Goal: Task Accomplishment & Management: Use online tool/utility

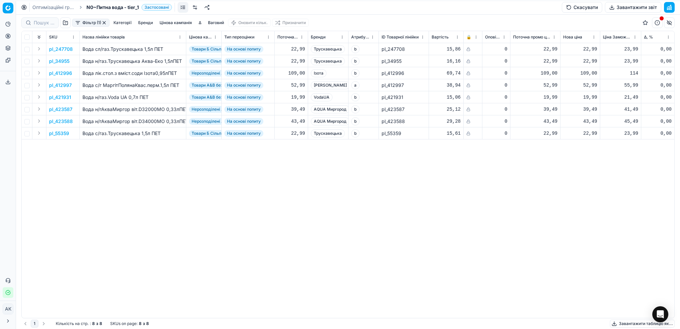
click at [49, 6] on link "Оптимізаційні групи" at bounding box center [53, 7] width 43 height 7
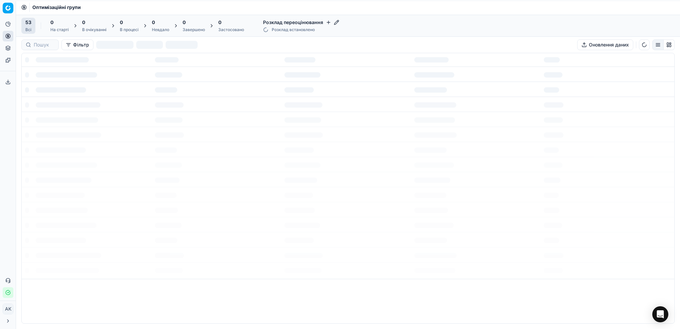
click at [45, 8] on span "Оптимізаційні групи" at bounding box center [56, 7] width 48 height 7
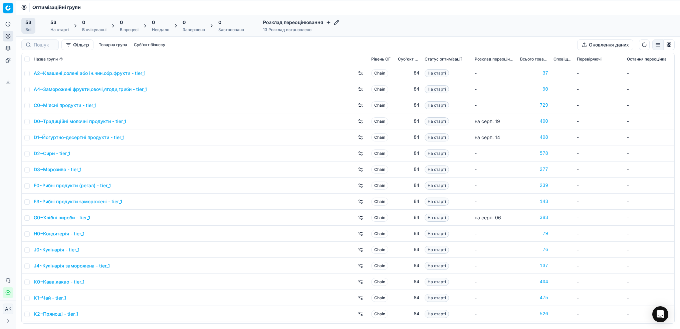
click at [42, 6] on span "Оптимізаційні групи" at bounding box center [56, 7] width 48 height 7
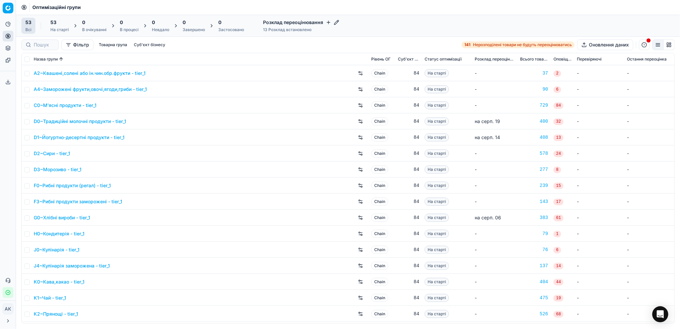
click at [30, 47] on div at bounding box center [39, 44] width 37 height 11
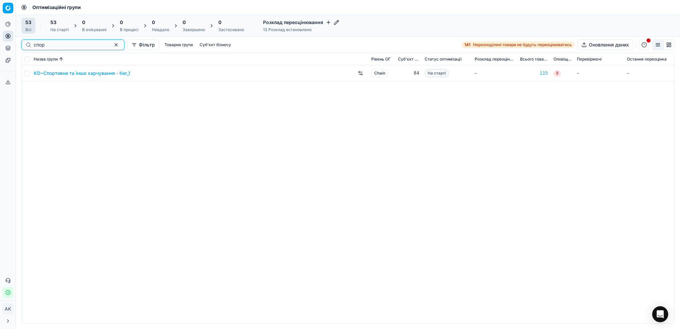
type input "спор"
click at [29, 75] on input "checkbox" at bounding box center [26, 73] width 5 height 5
checkbox input "true"
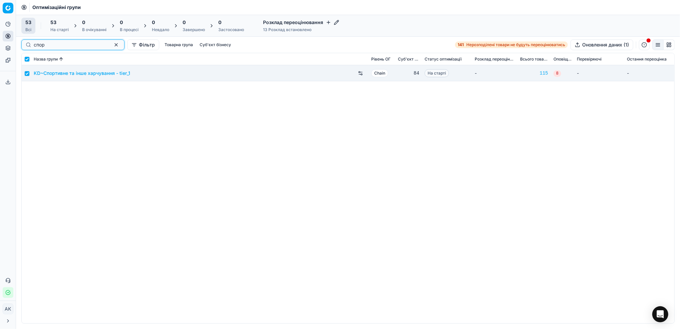
click at [112, 44] on button "button" at bounding box center [116, 45] width 8 height 8
checkbox input "false"
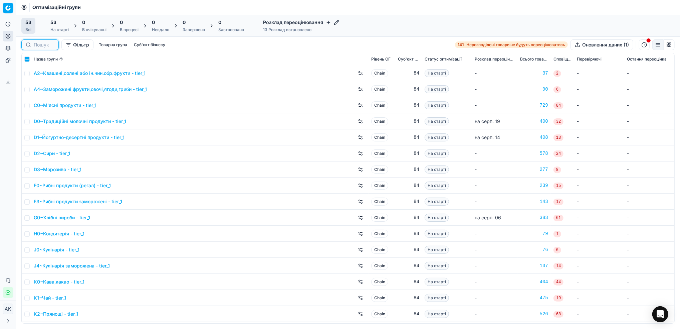
click at [44, 45] on input at bounding box center [44, 44] width 21 height 7
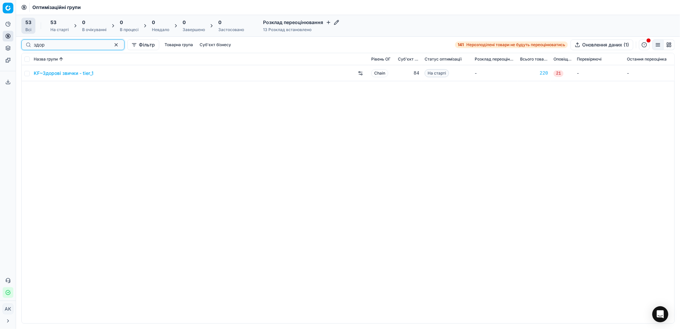
type input "здор"
click at [26, 75] on input "checkbox" at bounding box center [26, 73] width 5 height 5
checkbox input "true"
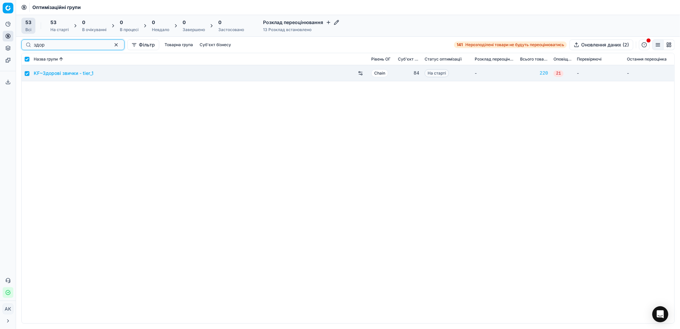
click at [112, 46] on button "button" at bounding box center [116, 45] width 8 height 8
checkbox input "false"
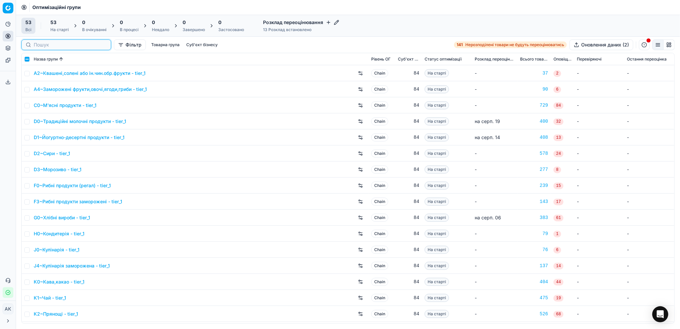
click at [40, 46] on input at bounding box center [70, 44] width 73 height 7
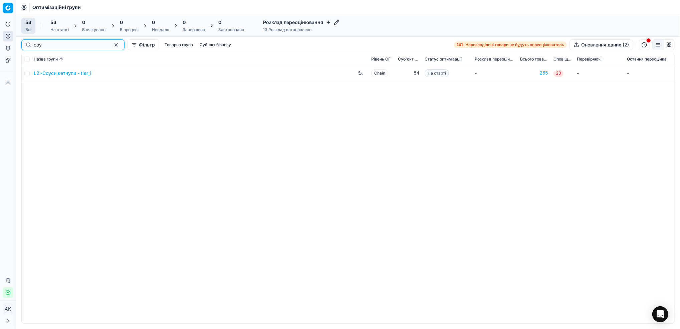
type input "соу"
click at [25, 75] on input "checkbox" at bounding box center [26, 73] width 5 height 5
checkbox input "true"
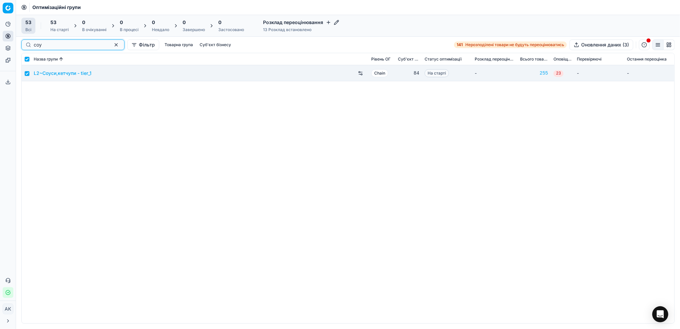
drag, startPoint x: 105, startPoint y: 43, endPoint x: 107, endPoint y: 47, distance: 4.5
click at [112, 43] on button "button" at bounding box center [116, 45] width 8 height 8
checkbox input "false"
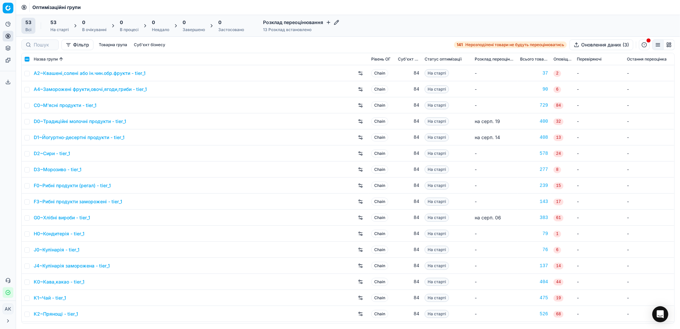
click at [40, 49] on div at bounding box center [39, 44] width 37 height 11
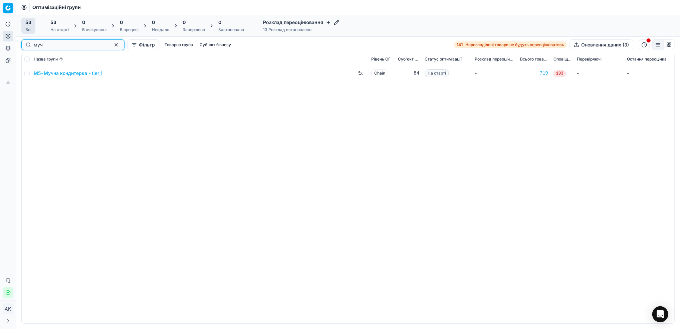
type input "муч"
click at [27, 75] on input "checkbox" at bounding box center [26, 73] width 5 height 5
checkbox input "true"
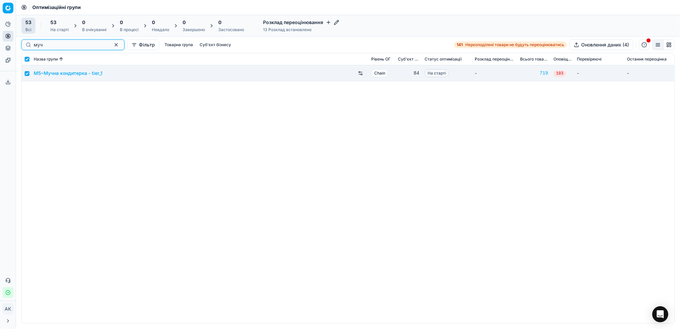
click at [112, 44] on button "button" at bounding box center [116, 45] width 8 height 8
checkbox input "false"
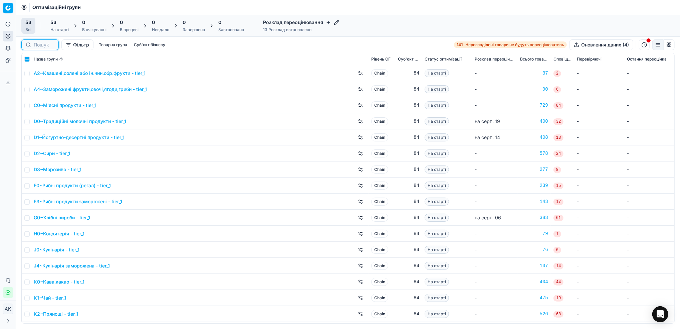
click at [39, 45] on input at bounding box center [44, 44] width 21 height 7
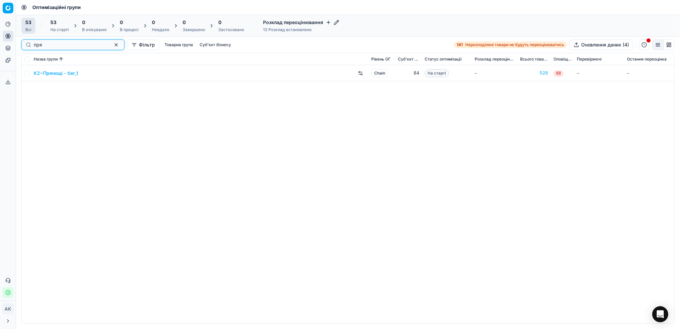
type input "пря"
click at [28, 74] on input "checkbox" at bounding box center [26, 73] width 5 height 5
checkbox input "true"
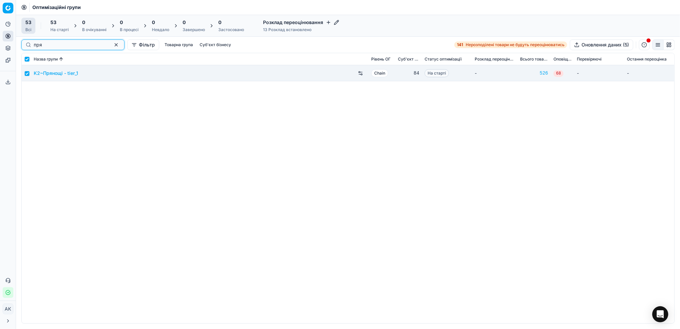
click at [112, 47] on button "button" at bounding box center [116, 45] width 8 height 8
checkbox input "false"
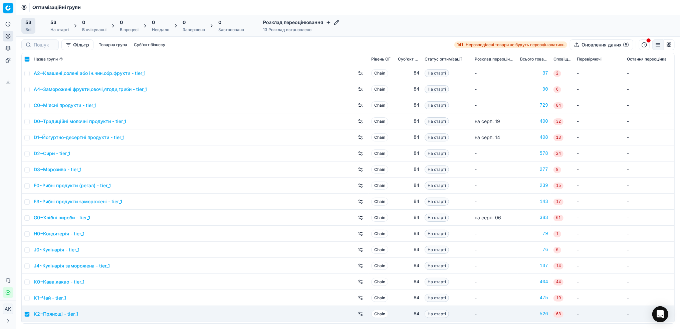
click at [56, 28] on div "На старті" at bounding box center [59, 29] width 18 height 5
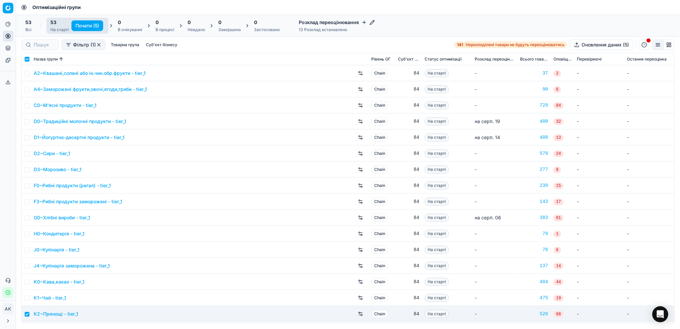
click at [82, 27] on button "Почати (5)" at bounding box center [87, 25] width 32 height 11
checkbox input "false"
